Goal: Register for event/course

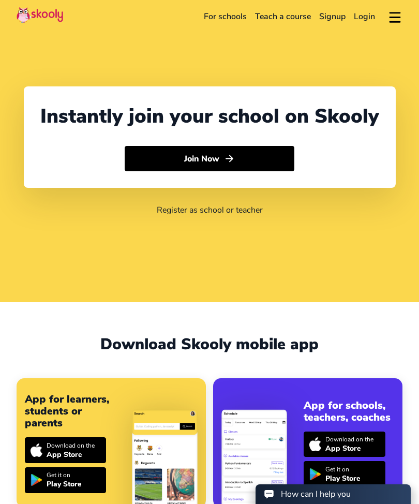
select select "61"
select select "[GEOGRAPHIC_DATA]"
select select "[GEOGRAPHIC_DATA]/[GEOGRAPHIC_DATA]"
click at [268, 166] on button "Join Now" at bounding box center [210, 159] width 170 height 26
select select "AU"
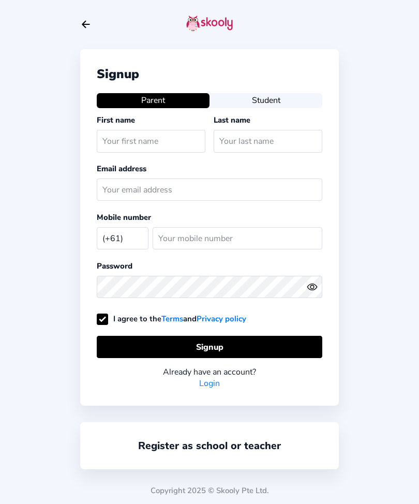
select select "AU"
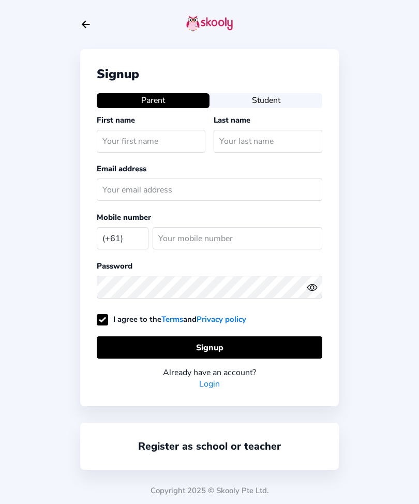
click at [373, 148] on div "Signup Parent Student First name Last name Email address Mobile number (+61) Af…" at bounding box center [209, 252] width 419 height 504
click at [81, 22] on icon "Arrow Back" at bounding box center [85, 24] width 11 height 11
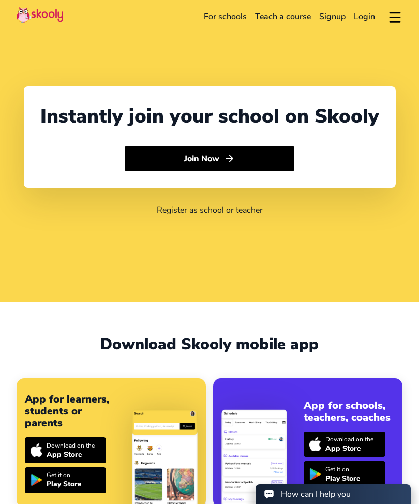
select select "61"
select select "[GEOGRAPHIC_DATA]"
select select "[GEOGRAPHIC_DATA]/[GEOGRAPHIC_DATA]"
click at [238, 216] on link "Register as school or teacher" at bounding box center [210, 209] width 106 height 11
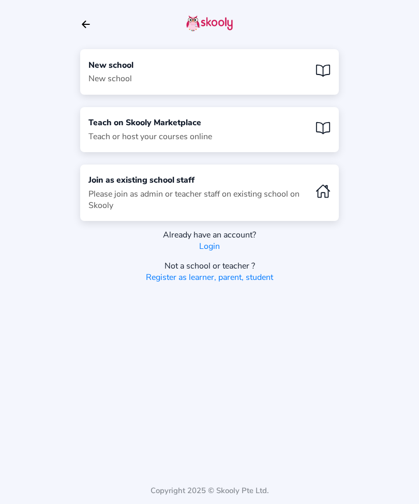
click at [210, 493] on div "New school New school Teach on Skooly Marketplace Teach or host your courses on…" at bounding box center [209, 252] width 419 height 504
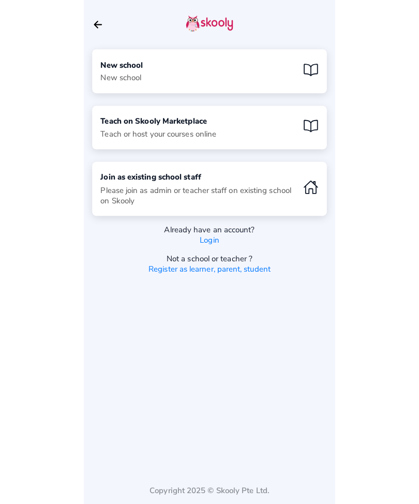
scroll to position [34, 0]
